Goal: Transaction & Acquisition: Purchase product/service

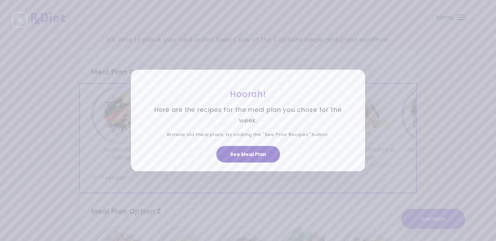
click at [249, 151] on button "See Meal Plan" at bounding box center [248, 154] width 64 height 17
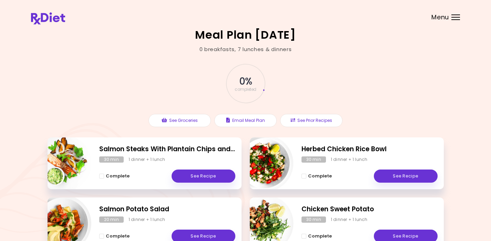
click at [451, 15] on header at bounding box center [245, 14] width 491 height 28
click at [453, 16] on div "Menu" at bounding box center [455, 17] width 9 height 6
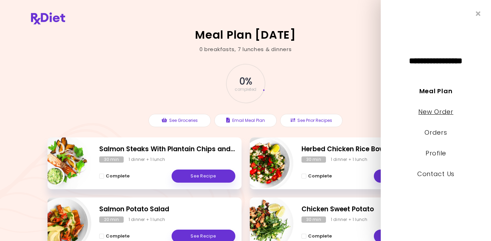
click at [440, 109] on link "New Order" at bounding box center [435, 111] width 35 height 9
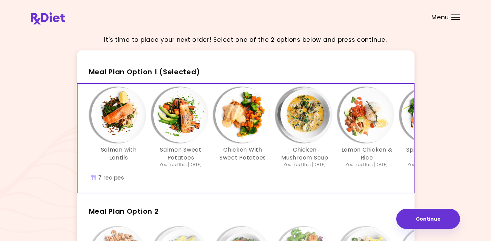
click at [440, 109] on div "It's time to place your next order! Select one of the 2 options below and press…" at bounding box center [245, 203] width 429 height 349
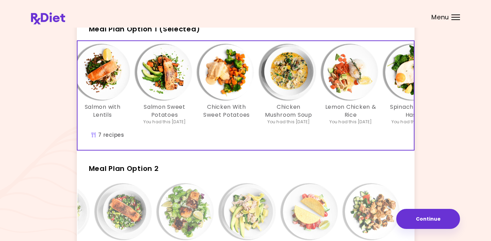
scroll to position [0, 28]
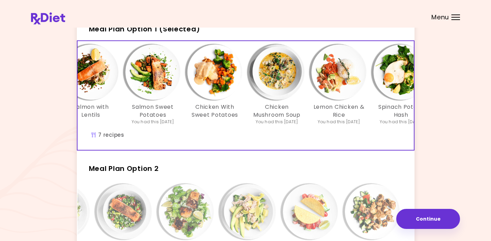
click at [350, 156] on div "Meal Plan Option 1 (Selected) Salmon with Lentils Salmon Sweet Potatoes You had…" at bounding box center [246, 167] width 338 height 319
drag, startPoint x: 354, startPoint y: 157, endPoint x: 364, endPoint y: 159, distance: 10.1
click at [362, 159] on div "Meal Plan Option 1 (Selected) Salmon with Lentils Salmon Sweet Potatoes You had…" at bounding box center [246, 167] width 338 height 319
drag, startPoint x: 364, startPoint y: 159, endPoint x: 369, endPoint y: 159, distance: 4.5
click at [365, 158] on div "Meal Plan Option 1 (Selected) Salmon with Lentils Salmon Sweet Potatoes You had…" at bounding box center [246, 167] width 338 height 319
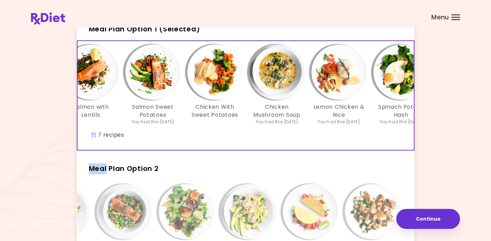
drag, startPoint x: 369, startPoint y: 159, endPoint x: 373, endPoint y: 160, distance: 4.6
click at [373, 160] on div "Meal Plan Option 1 (Selected) Salmon with Lentils Salmon Sweet Potatoes You had…" at bounding box center [246, 167] width 338 height 319
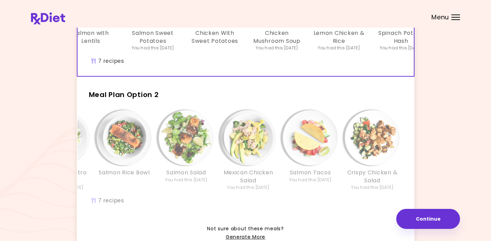
scroll to position [121, 0]
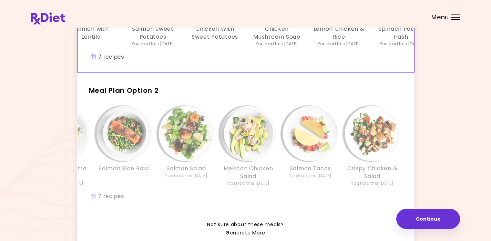
click at [343, 176] on div "Crispy Chicken & Salad You had this [DATE]" at bounding box center [373, 146] width 62 height 80
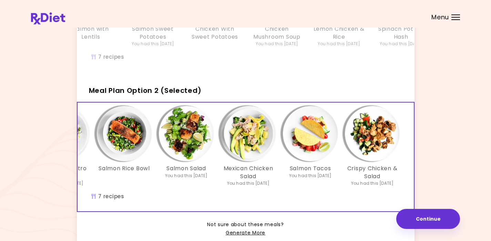
click at [343, 176] on div "Crispy Chicken & Salad You had this [DATE]" at bounding box center [373, 146] width 62 height 80
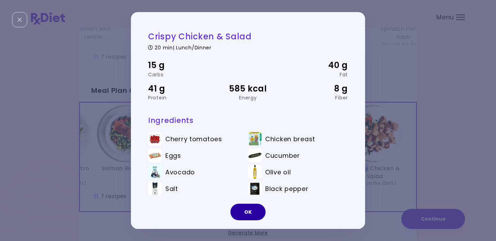
click at [252, 206] on button "OK" at bounding box center [248, 211] width 35 height 17
click at [252, 206] on div "Mexican Chicken Rice You had this [DATE] Chicken Cilantro Rice You had this [DA…" at bounding box center [188, 156] width 455 height 109
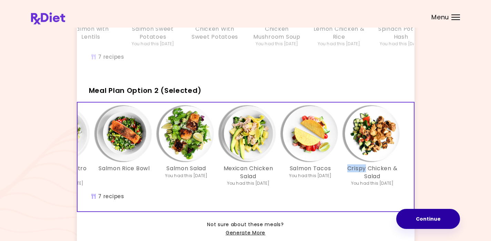
click at [425, 219] on button "Continue" at bounding box center [428, 218] width 64 height 20
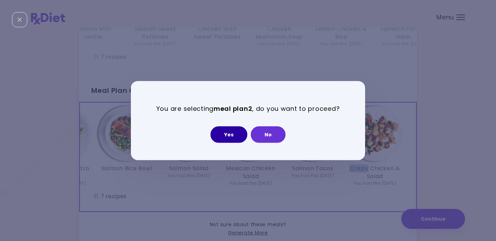
click at [238, 134] on button "Yes" at bounding box center [229, 134] width 37 height 17
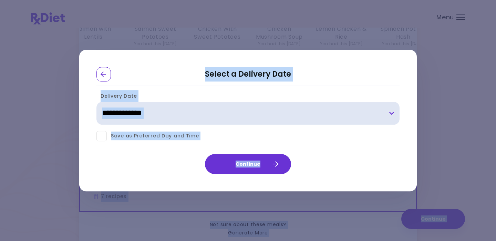
click at [389, 111] on select "**********" at bounding box center [247, 113] width 303 height 23
select select "**********"
click at [96, 102] on select "**********" at bounding box center [247, 113] width 303 height 23
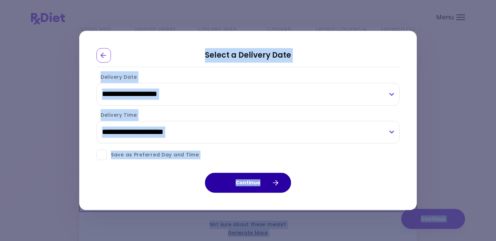
click at [249, 182] on button "Continue" at bounding box center [248, 183] width 86 height 20
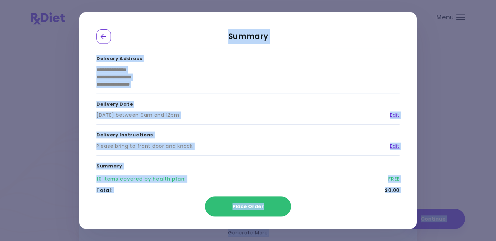
click at [249, 182] on div "10 items covered by health plan : FREE" at bounding box center [247, 178] width 303 height 11
click at [247, 201] on button "Place Order" at bounding box center [248, 206] width 86 height 20
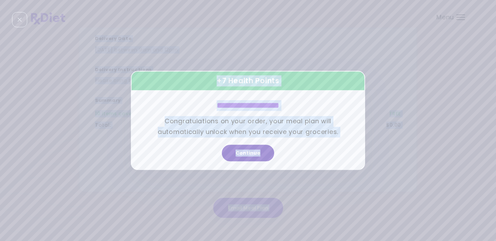
click at [253, 155] on button "Continue" at bounding box center [248, 153] width 52 height 17
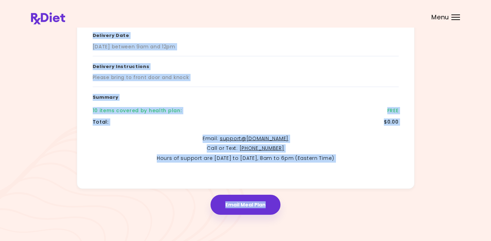
scroll to position [121, 0]
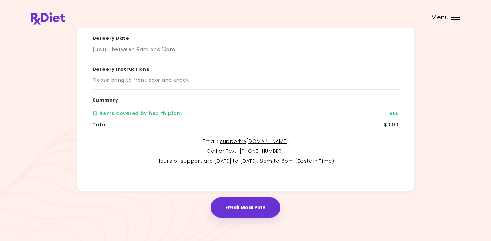
click at [353, 159] on p "Hours of support are [DATE] to [DATE], 8am to 6pm (Eastern Time)" at bounding box center [246, 161] width 306 height 8
